Goal: Task Accomplishment & Management: Use online tool/utility

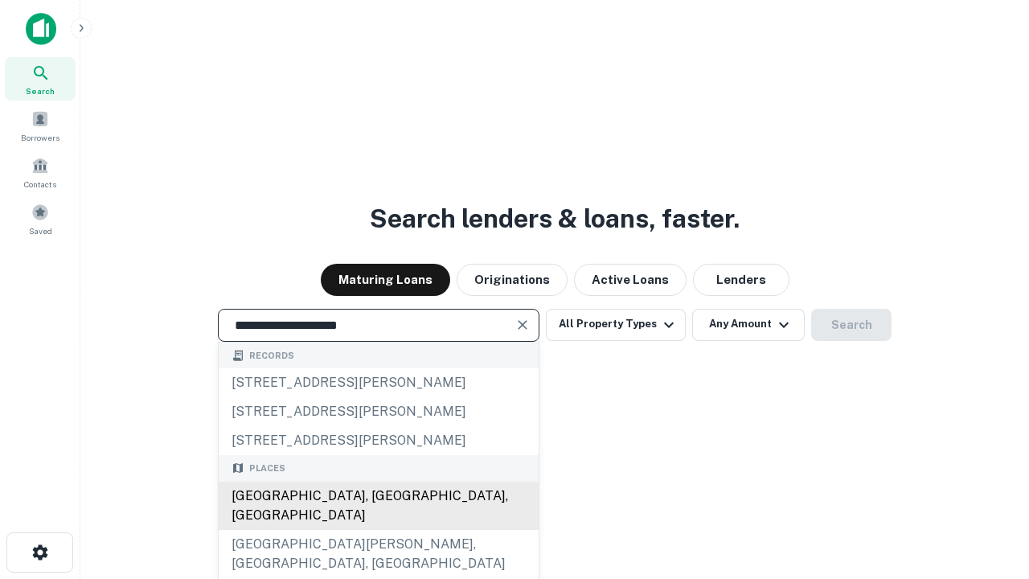
click at [378, 530] on div "[GEOGRAPHIC_DATA], [GEOGRAPHIC_DATA], [GEOGRAPHIC_DATA]" at bounding box center [379, 506] width 320 height 48
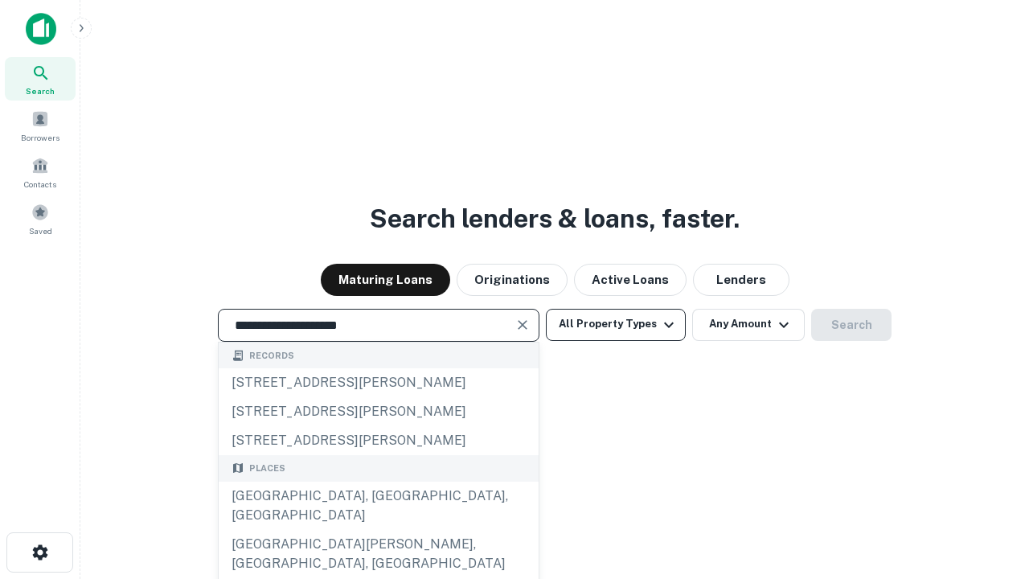
type input "**********"
click at [616, 324] on button "All Property Types" at bounding box center [616, 325] width 140 height 32
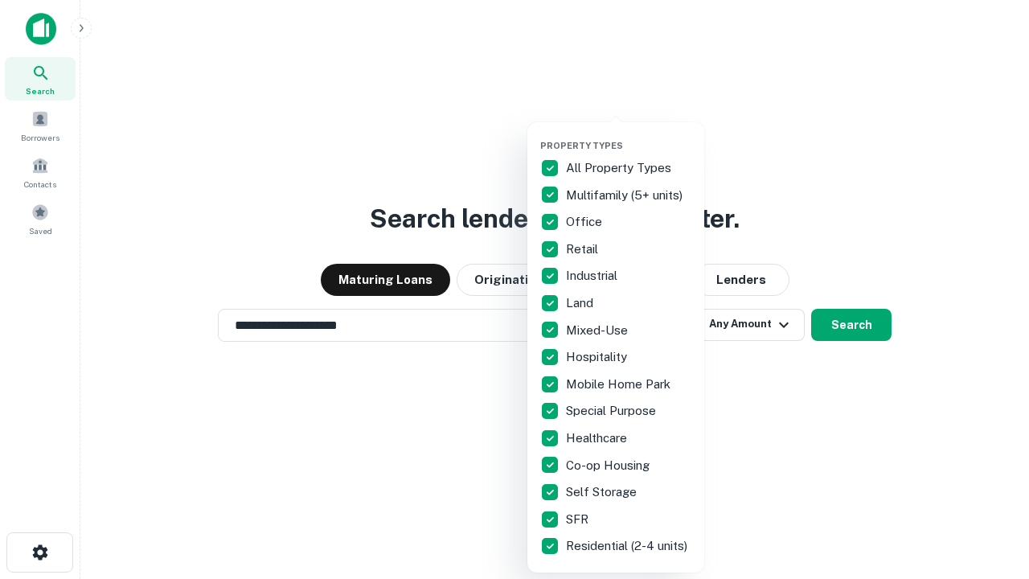
click at [629, 135] on button "button" at bounding box center [628, 135] width 177 height 1
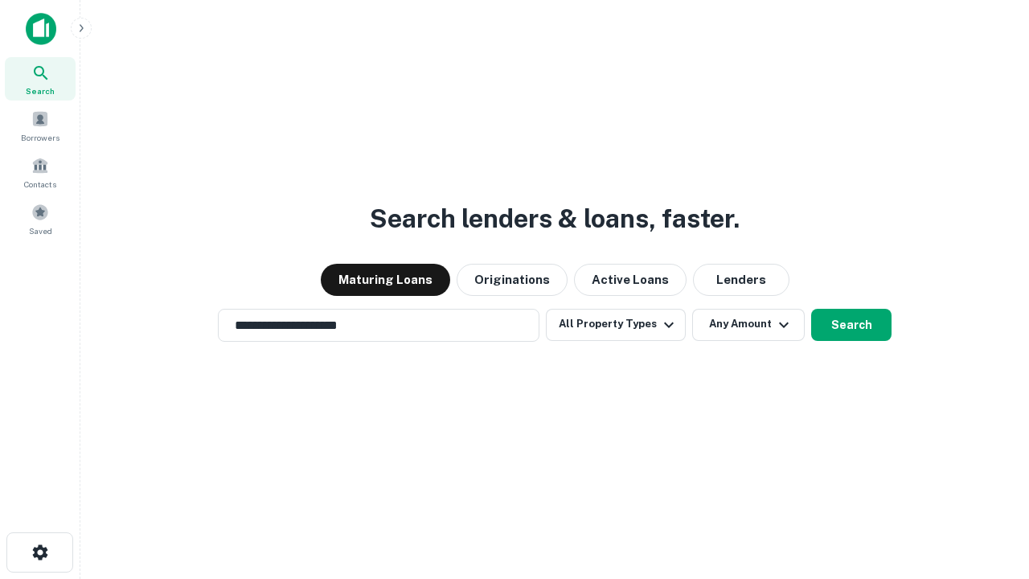
scroll to position [10, 194]
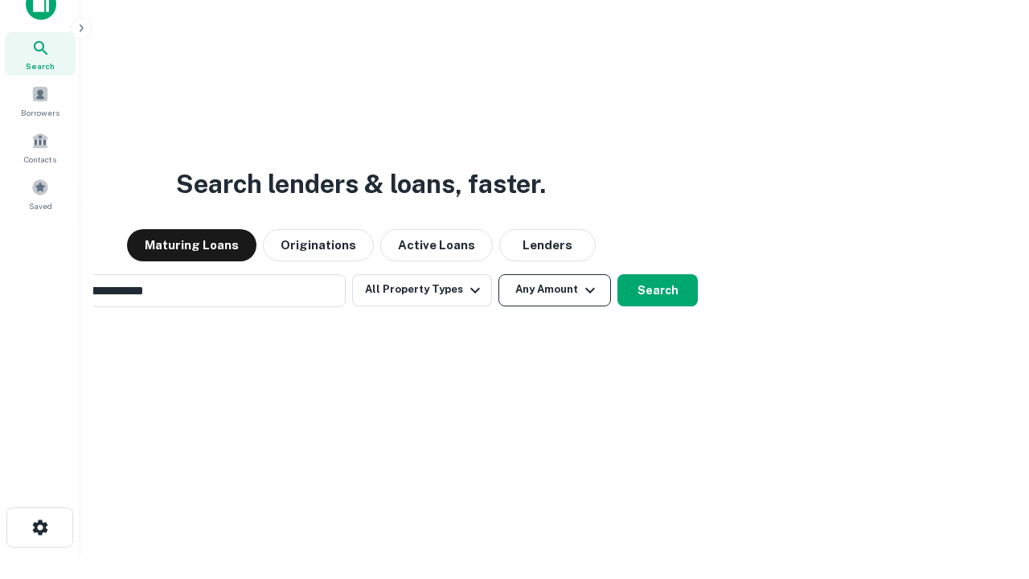
click at [498, 274] on button "Any Amount" at bounding box center [554, 290] width 113 height 32
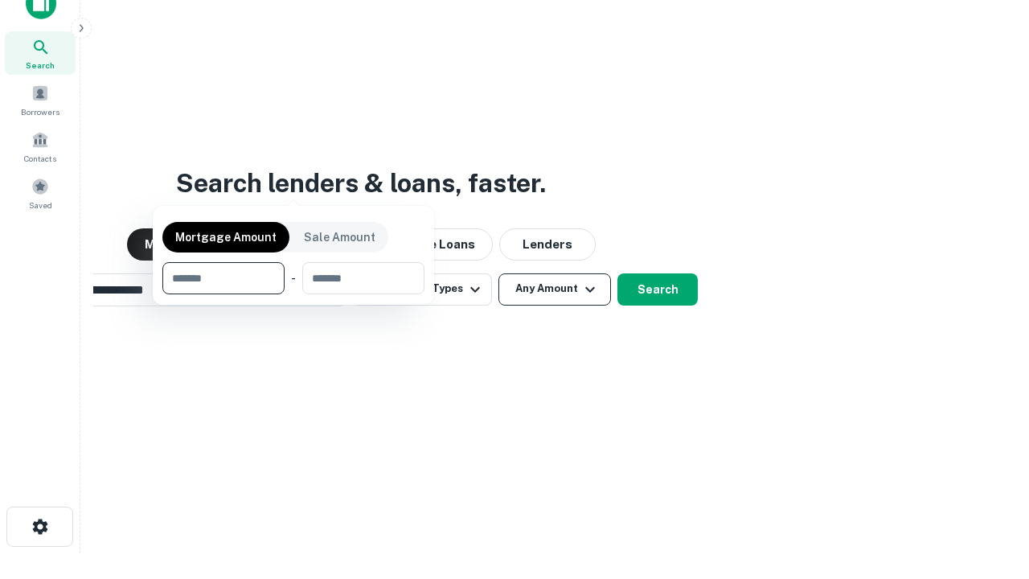
scroll to position [116, 455]
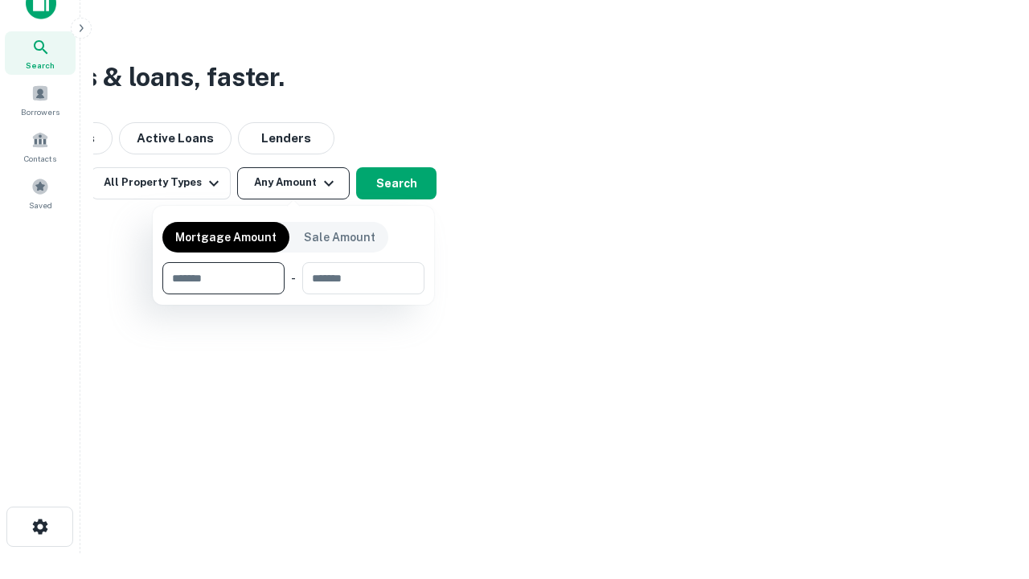
type input "*******"
click at [293, 294] on button "button" at bounding box center [293, 294] width 262 height 1
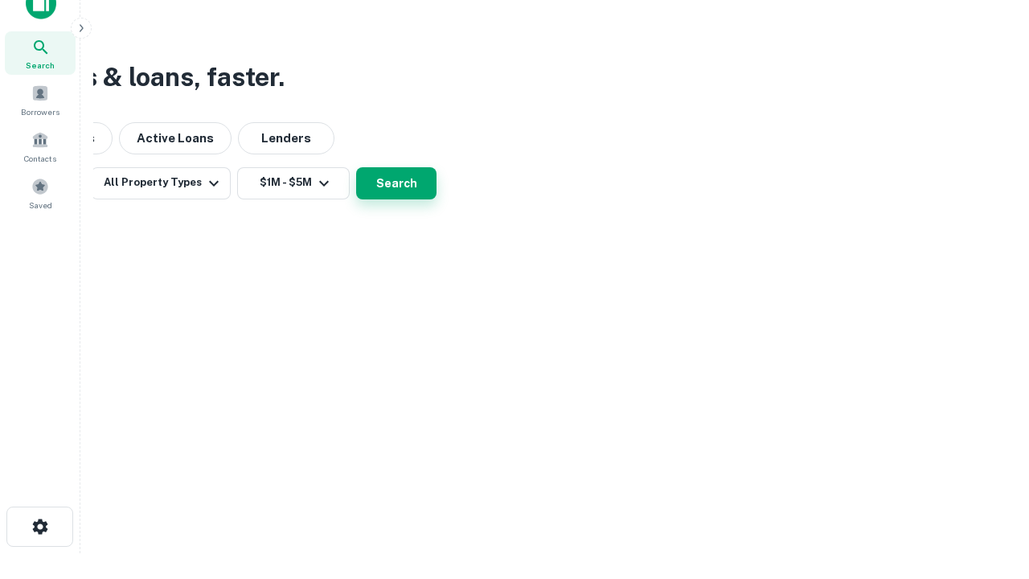
click at [437, 199] on button "Search" at bounding box center [396, 183] width 80 height 32
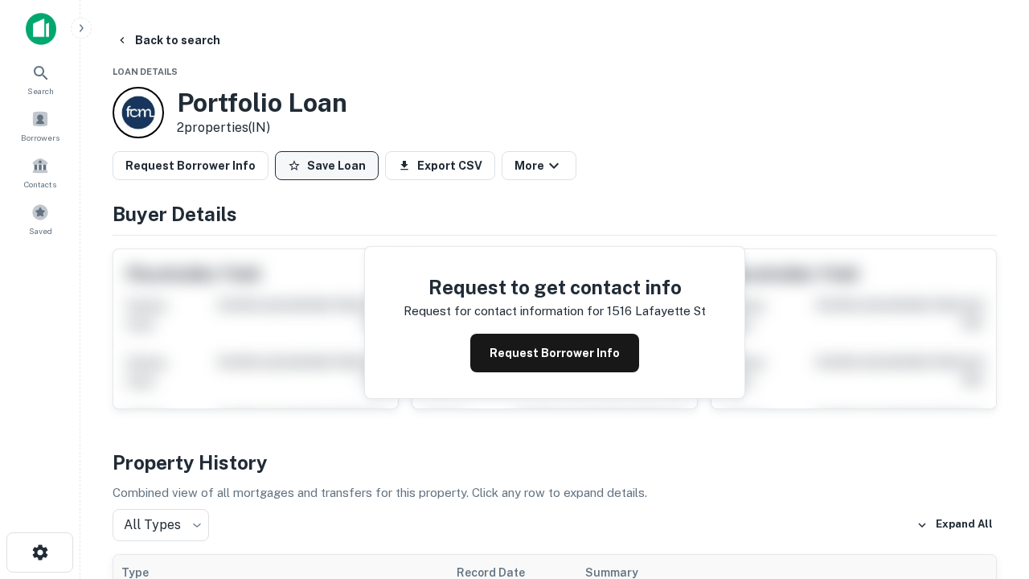
click at [326, 166] on button "Save Loan" at bounding box center [327, 165] width 104 height 29
click at [330, 166] on button "Loan Saved" at bounding box center [330, 165] width 111 height 29
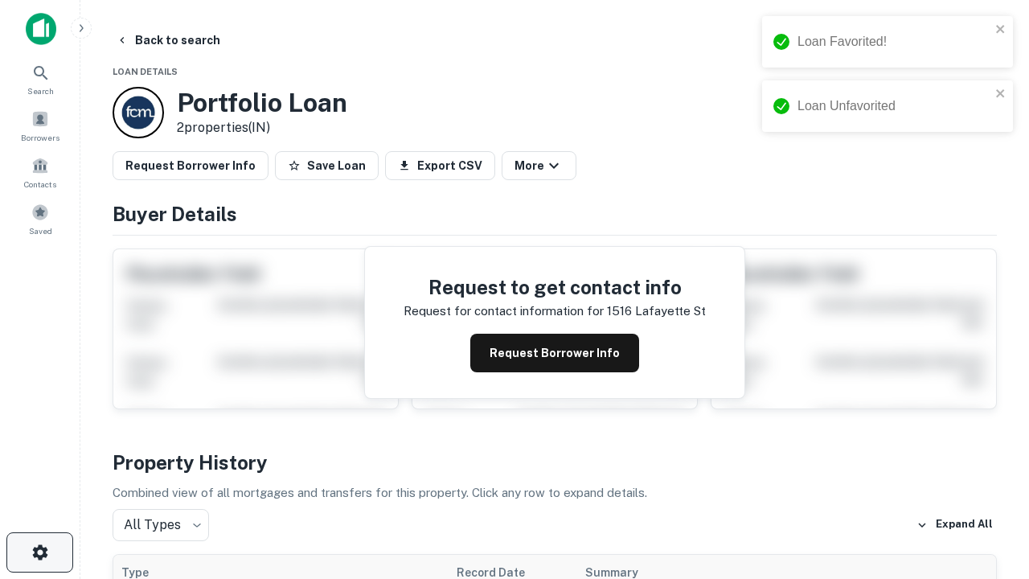
click at [39, 552] on icon "button" at bounding box center [40, 552] width 19 height 19
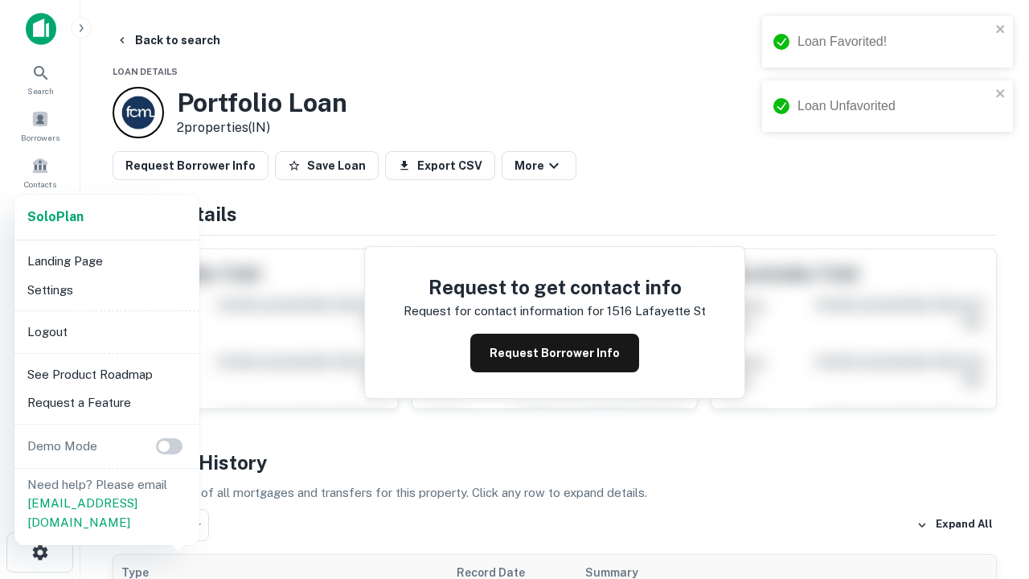
click at [106, 331] on li "Logout" at bounding box center [107, 332] width 172 height 29
